Goal: Information Seeking & Learning: Find specific fact

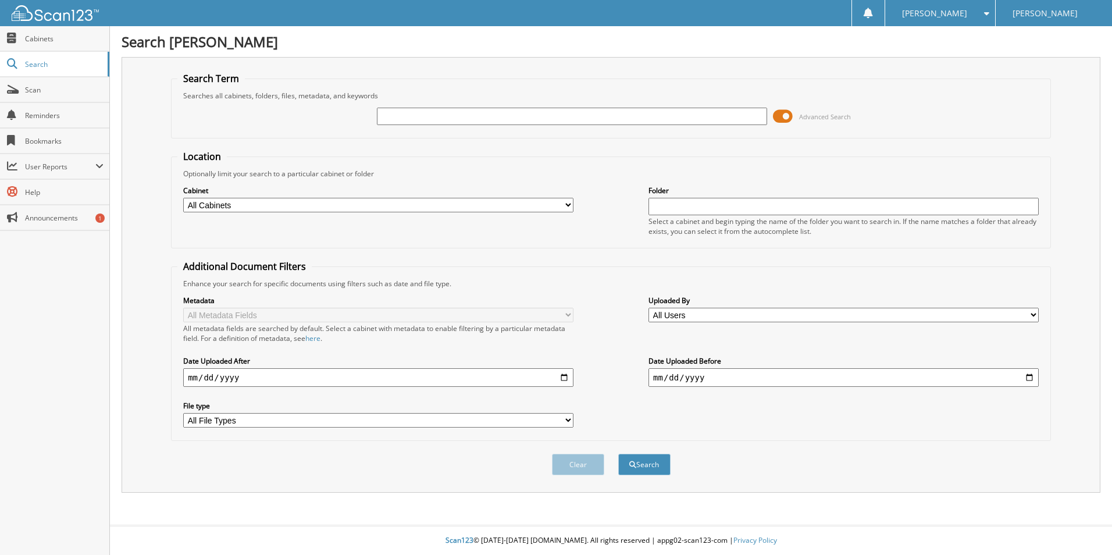
click at [549, 122] on input "text" at bounding box center [572, 116] width 390 height 17
type input "cut013647"
click at [631, 460] on button "Search" at bounding box center [644, 465] width 52 height 22
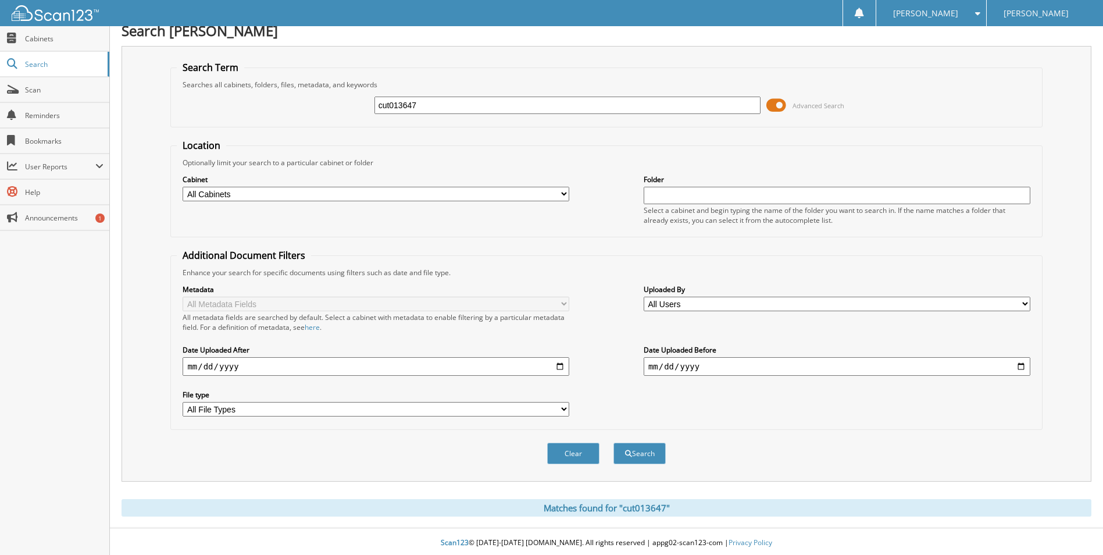
scroll to position [14, 0]
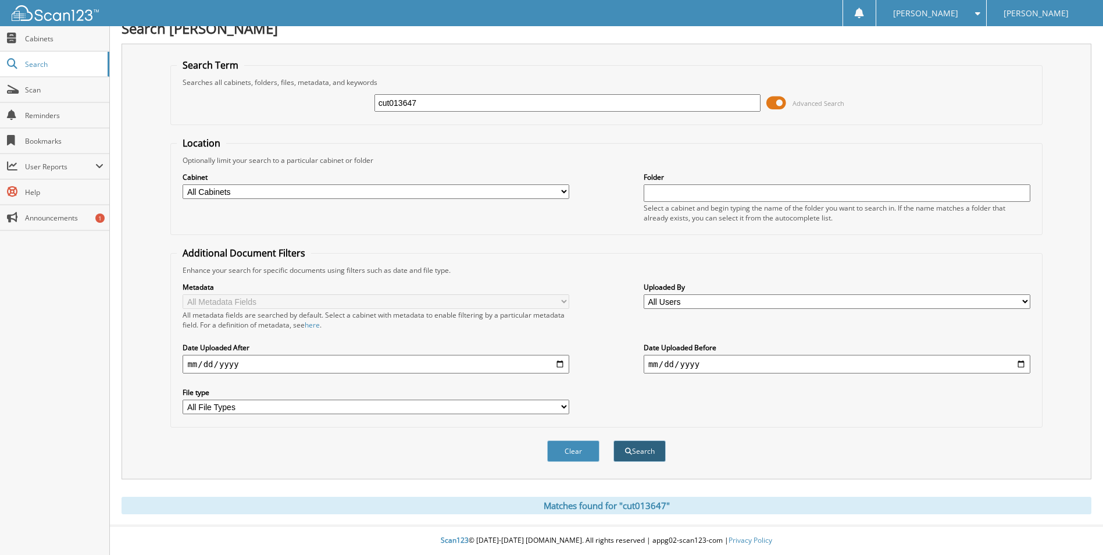
click at [644, 455] on button "Search" at bounding box center [639, 451] width 52 height 22
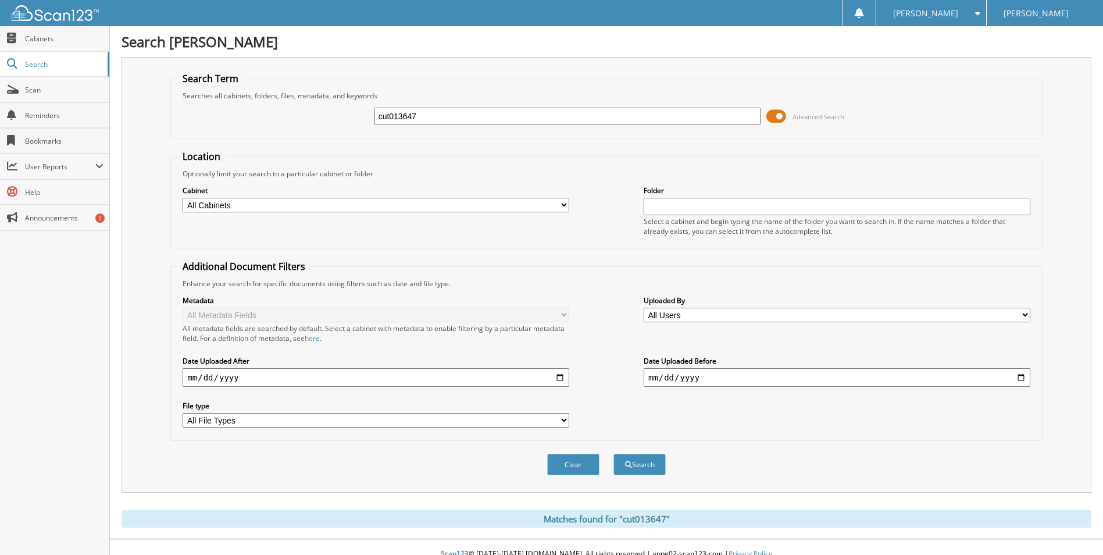
click at [506, 123] on input "cut013647" at bounding box center [567, 116] width 387 height 17
type input "k"
type input "125767"
click at [646, 474] on button "Search" at bounding box center [639, 465] width 52 height 22
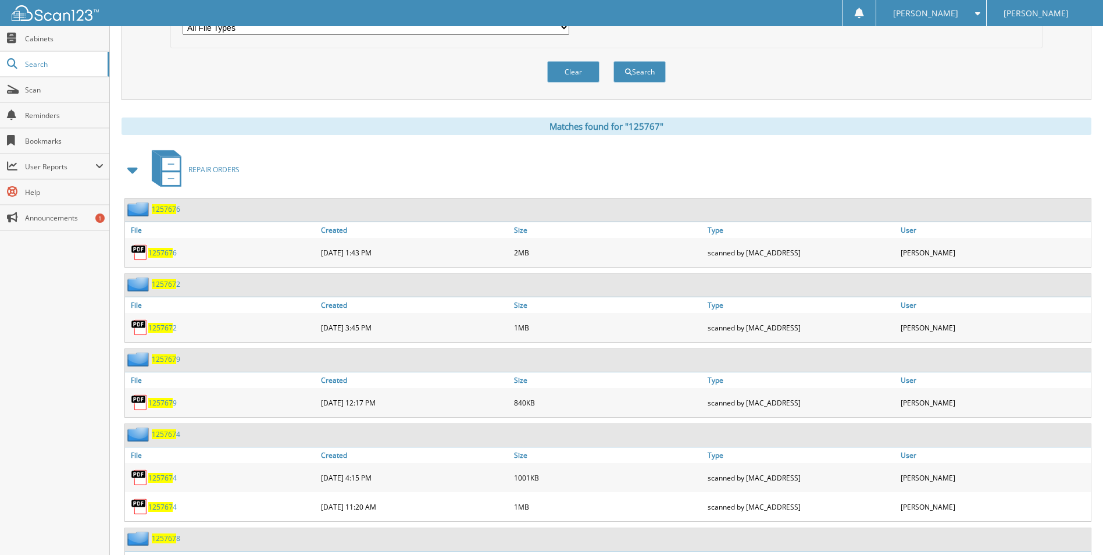
scroll to position [380, 0]
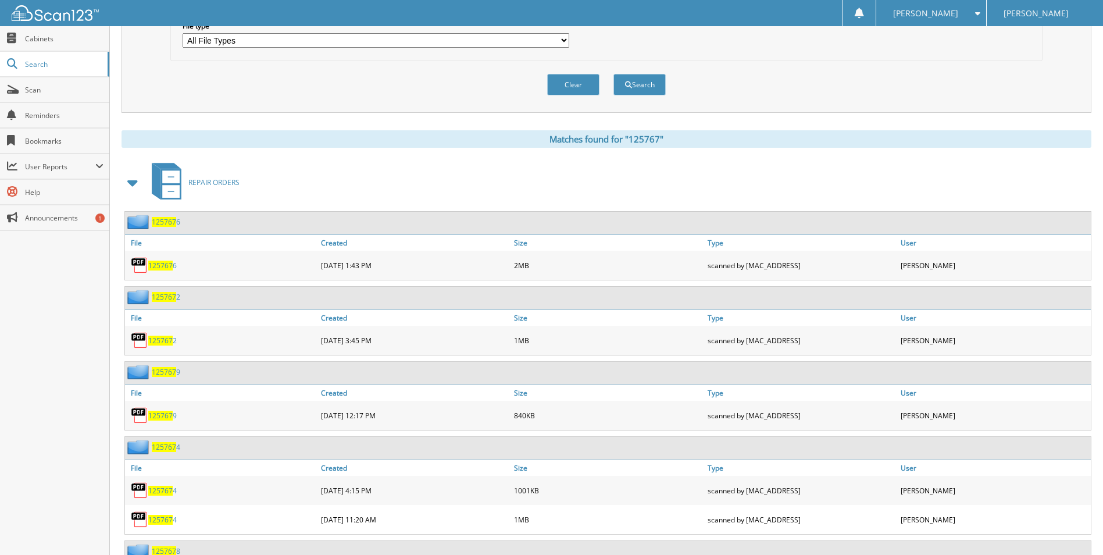
click at [128, 179] on span at bounding box center [133, 182] width 16 height 21
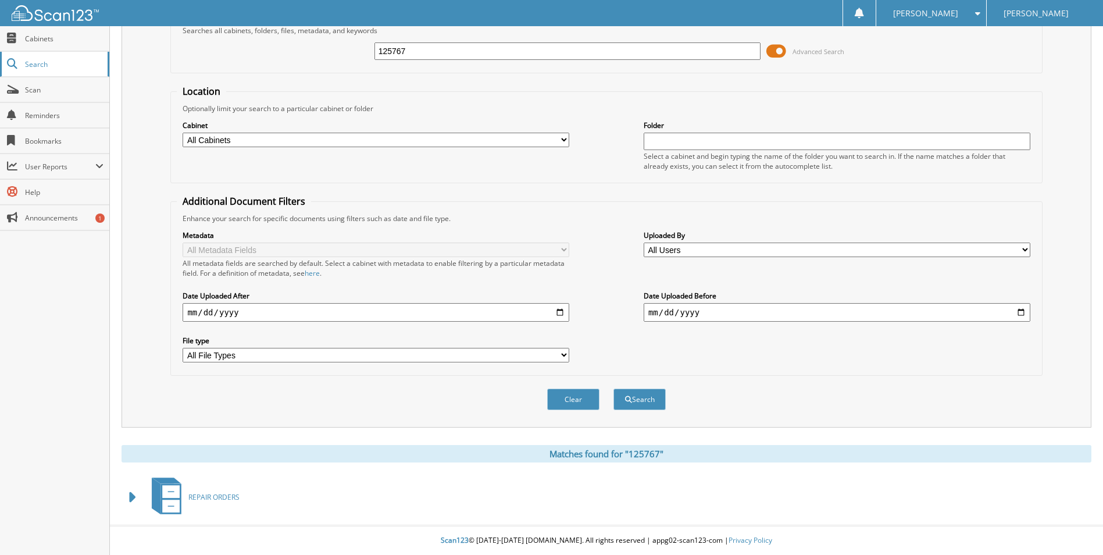
click at [28, 65] on span "Search" at bounding box center [63, 64] width 77 height 10
click at [420, 53] on input "125767" at bounding box center [567, 50] width 387 height 17
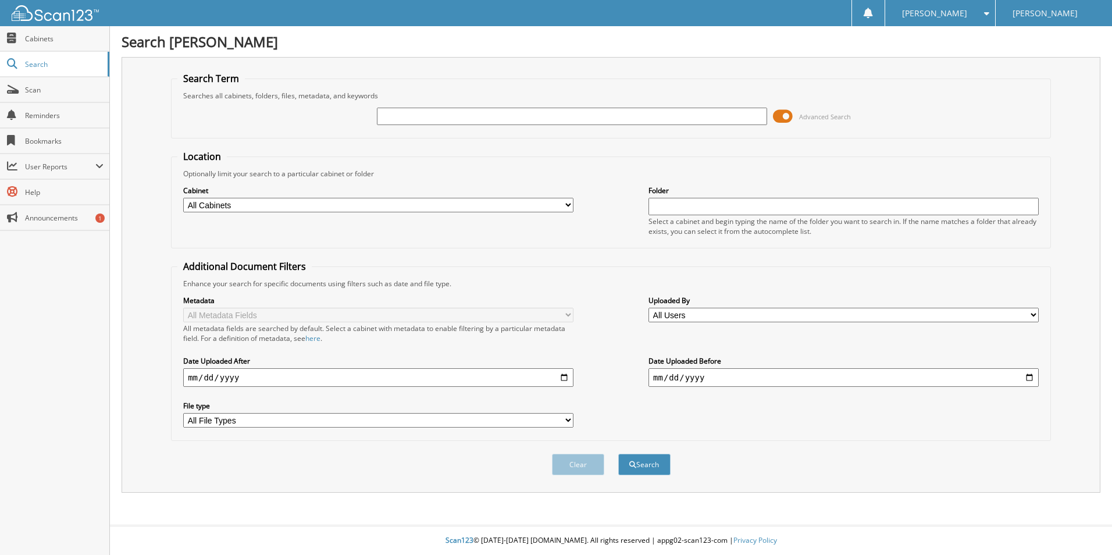
click at [363, 205] on select "All Cabinets CHEVY LOANER PARTS TICKETS REPAIR ORDERS Needs Filing" at bounding box center [378, 205] width 390 height 15
drag, startPoint x: 555, startPoint y: 1, endPoint x: 134, endPoint y: 194, distance: 463.4
click at [74, 313] on div "Close Cabinets Search Scan Reminders Bookmarks User Reports" at bounding box center [55, 290] width 110 height 529
